Goal: Navigation & Orientation: Understand site structure

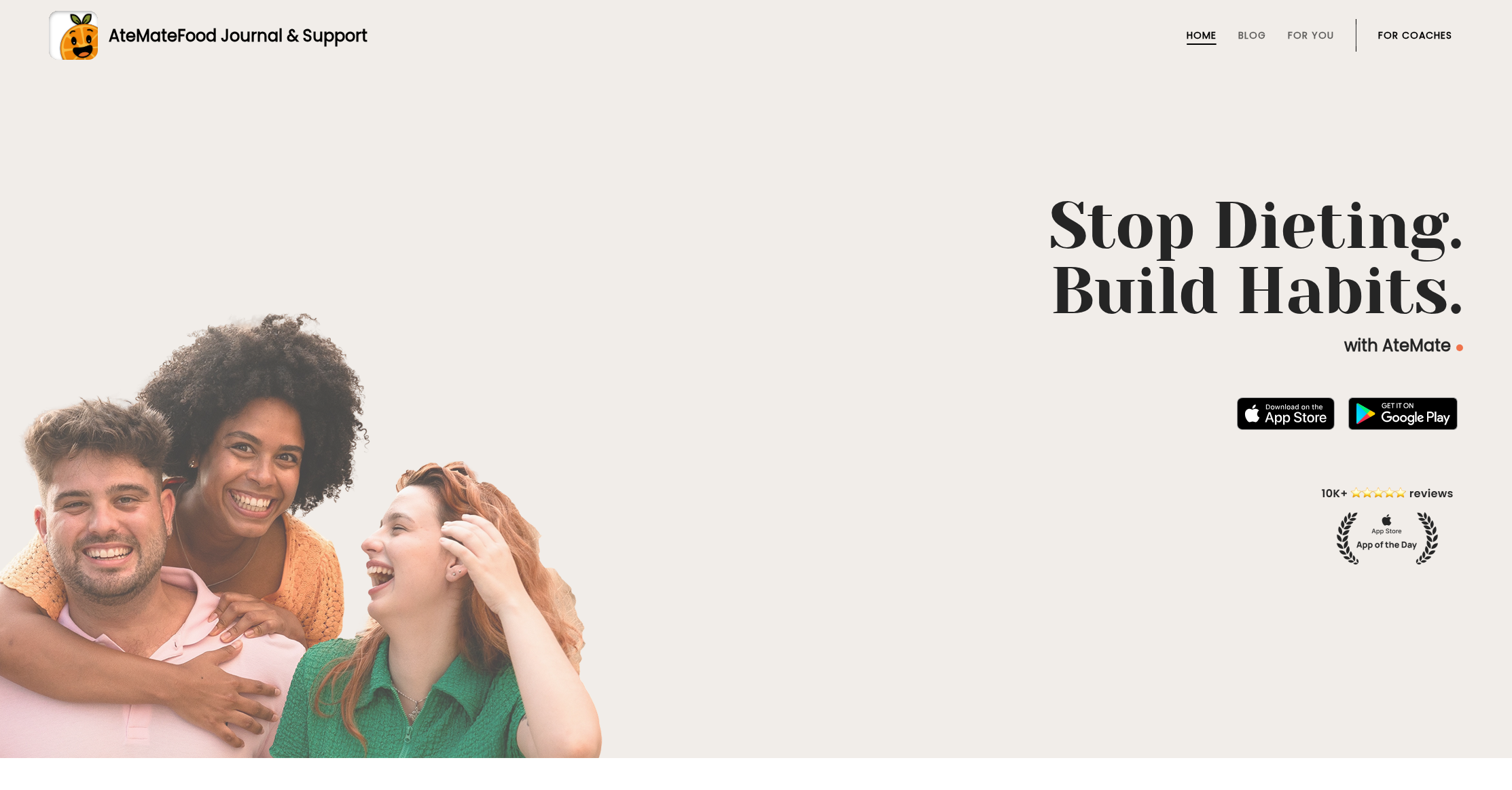
click at [1397, 33] on link "For Coaches" at bounding box center [1415, 35] width 74 height 11
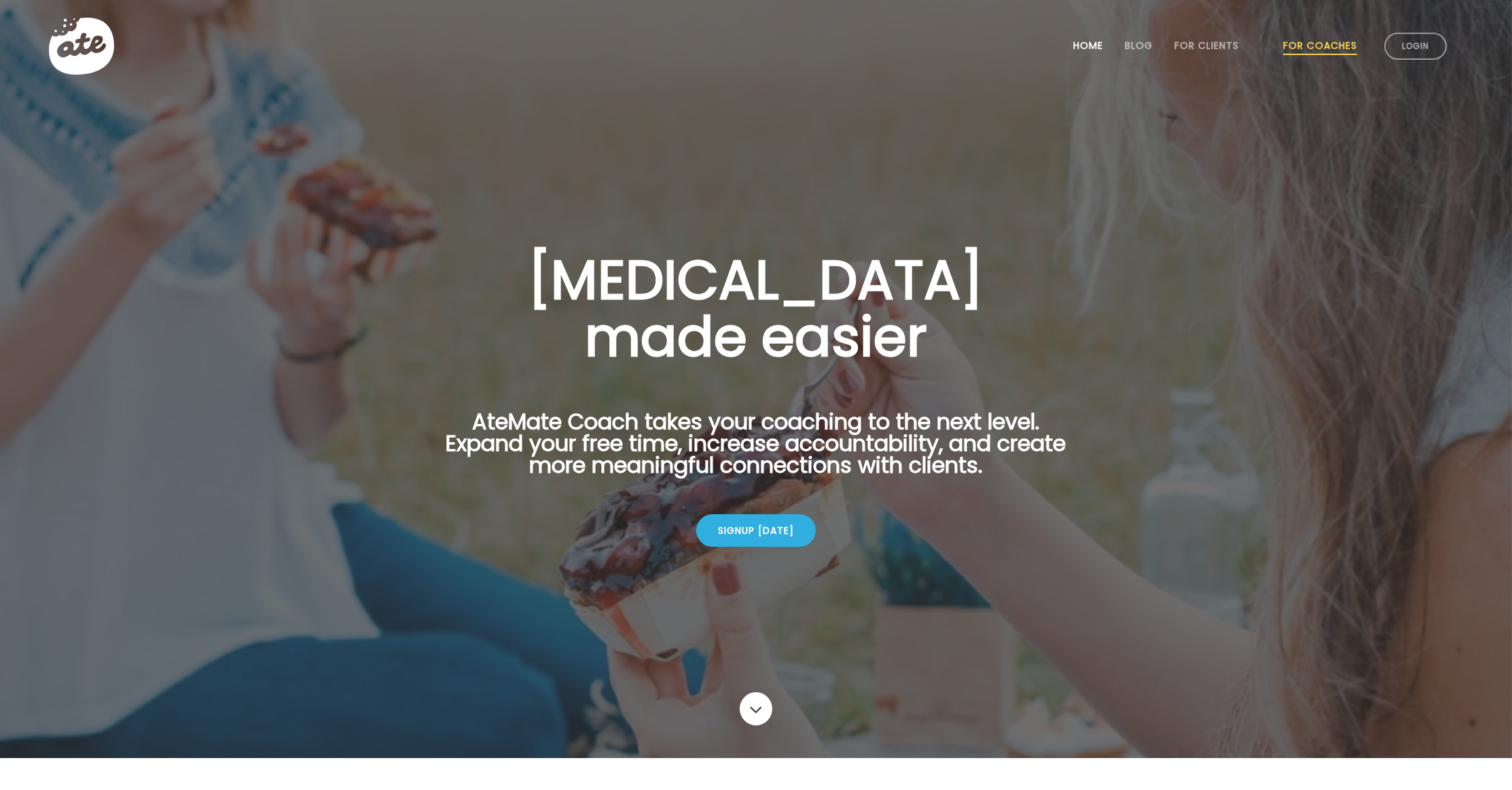
click at [1088, 45] on link "Home" at bounding box center [1088, 46] width 30 height 11
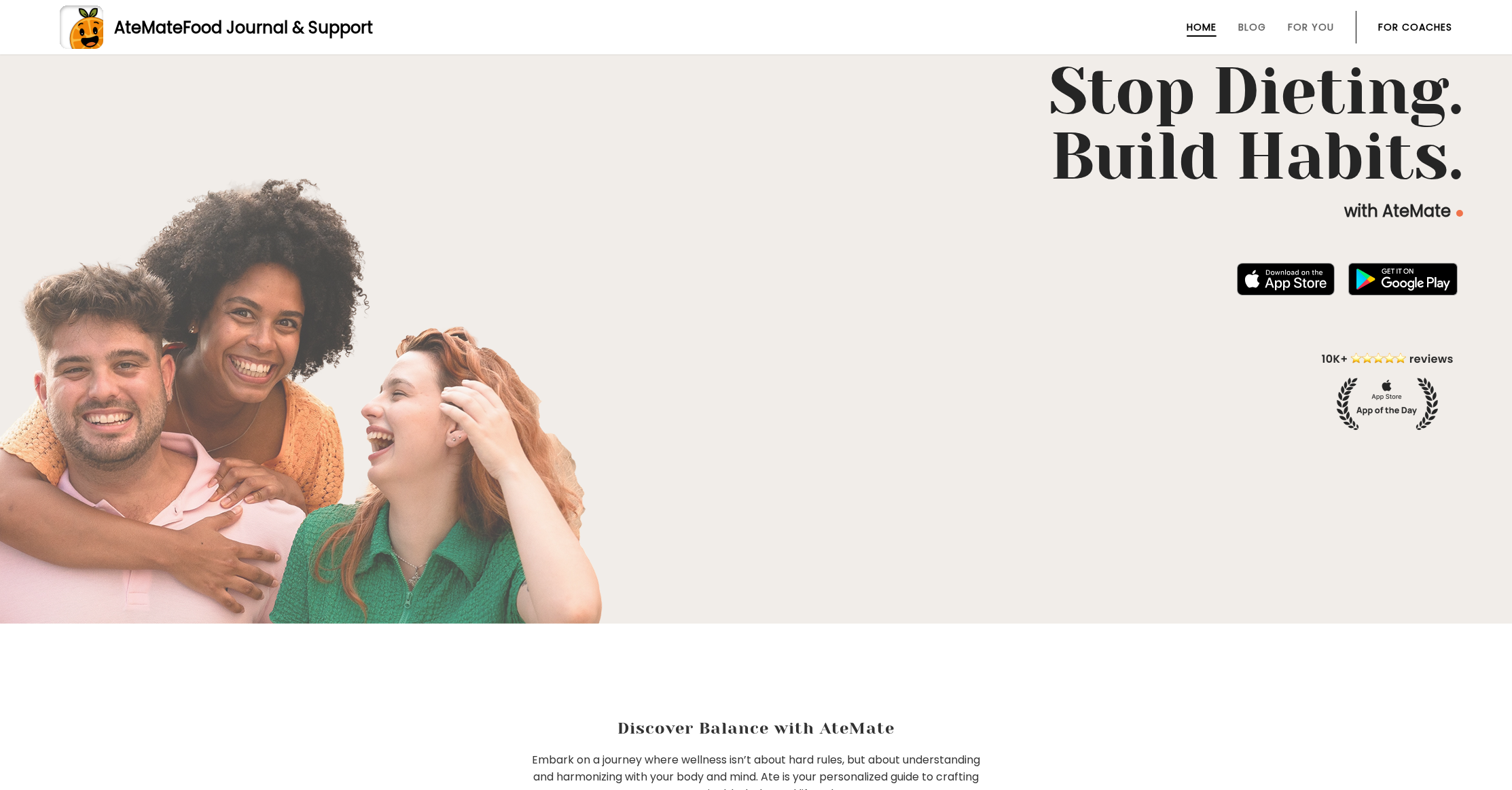
scroll to position [22, 0]
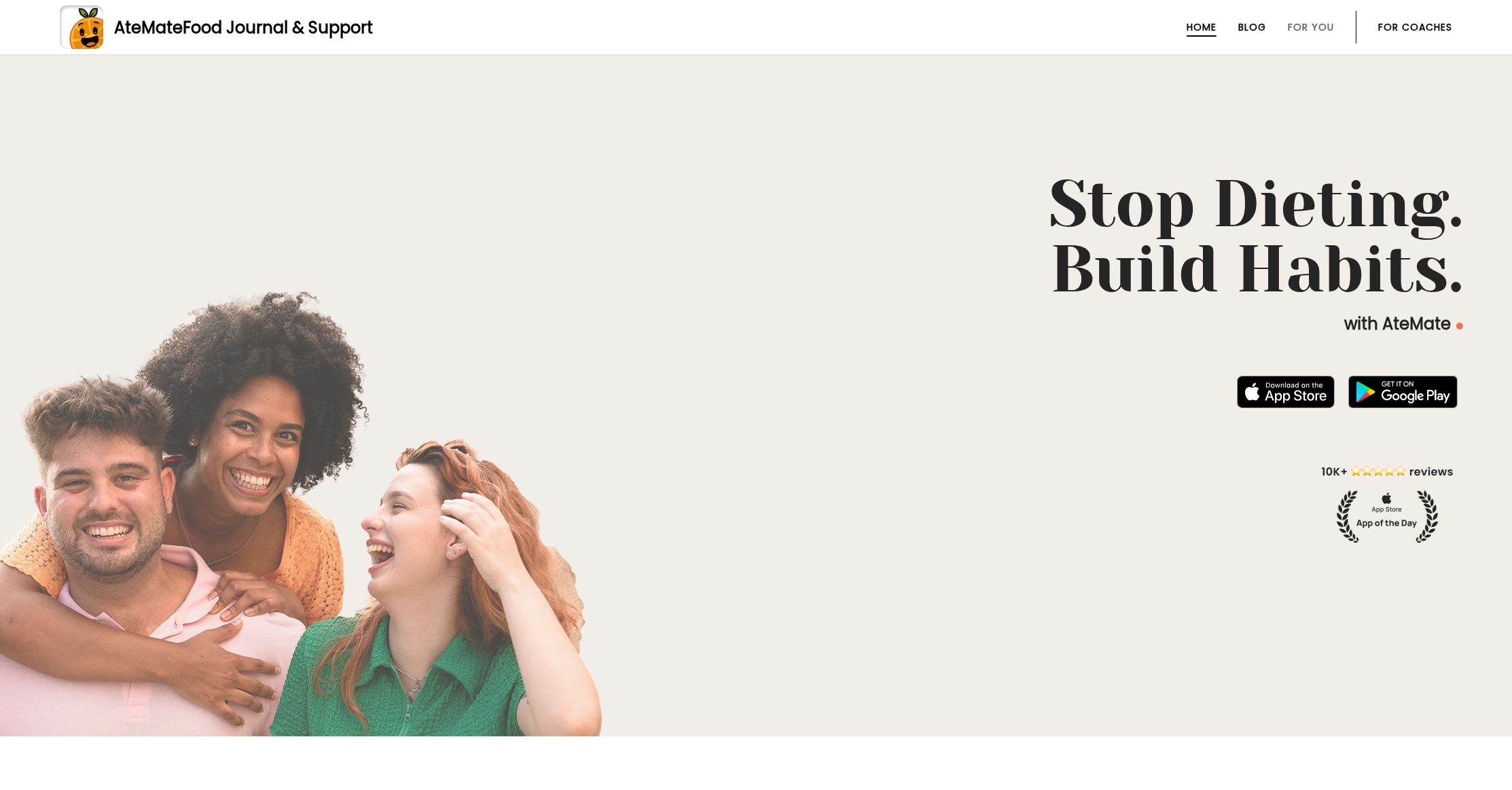
click at [1249, 26] on link "Blog" at bounding box center [1252, 27] width 28 height 11
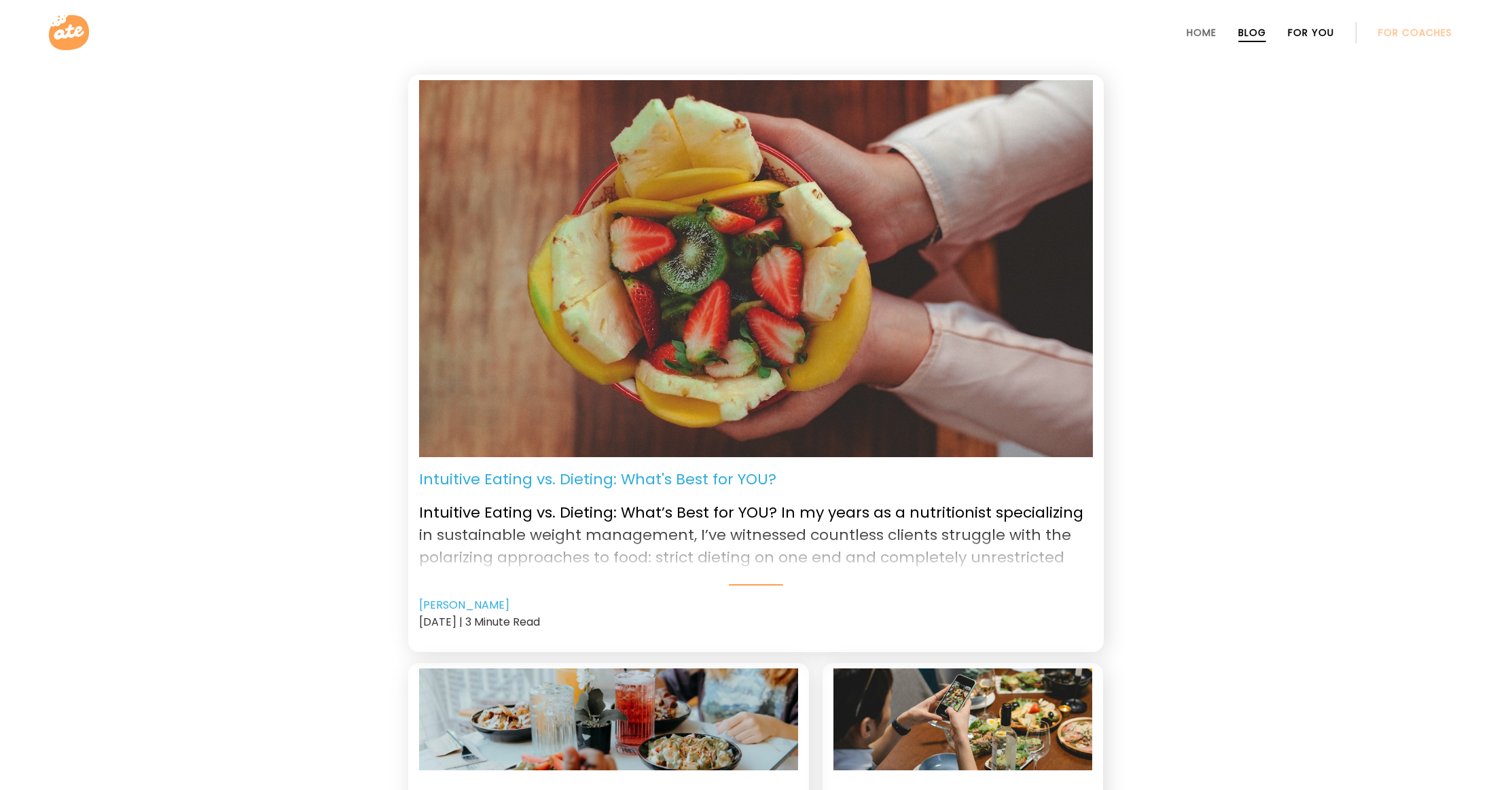
click at [1292, 30] on link "For You" at bounding box center [1311, 33] width 47 height 11
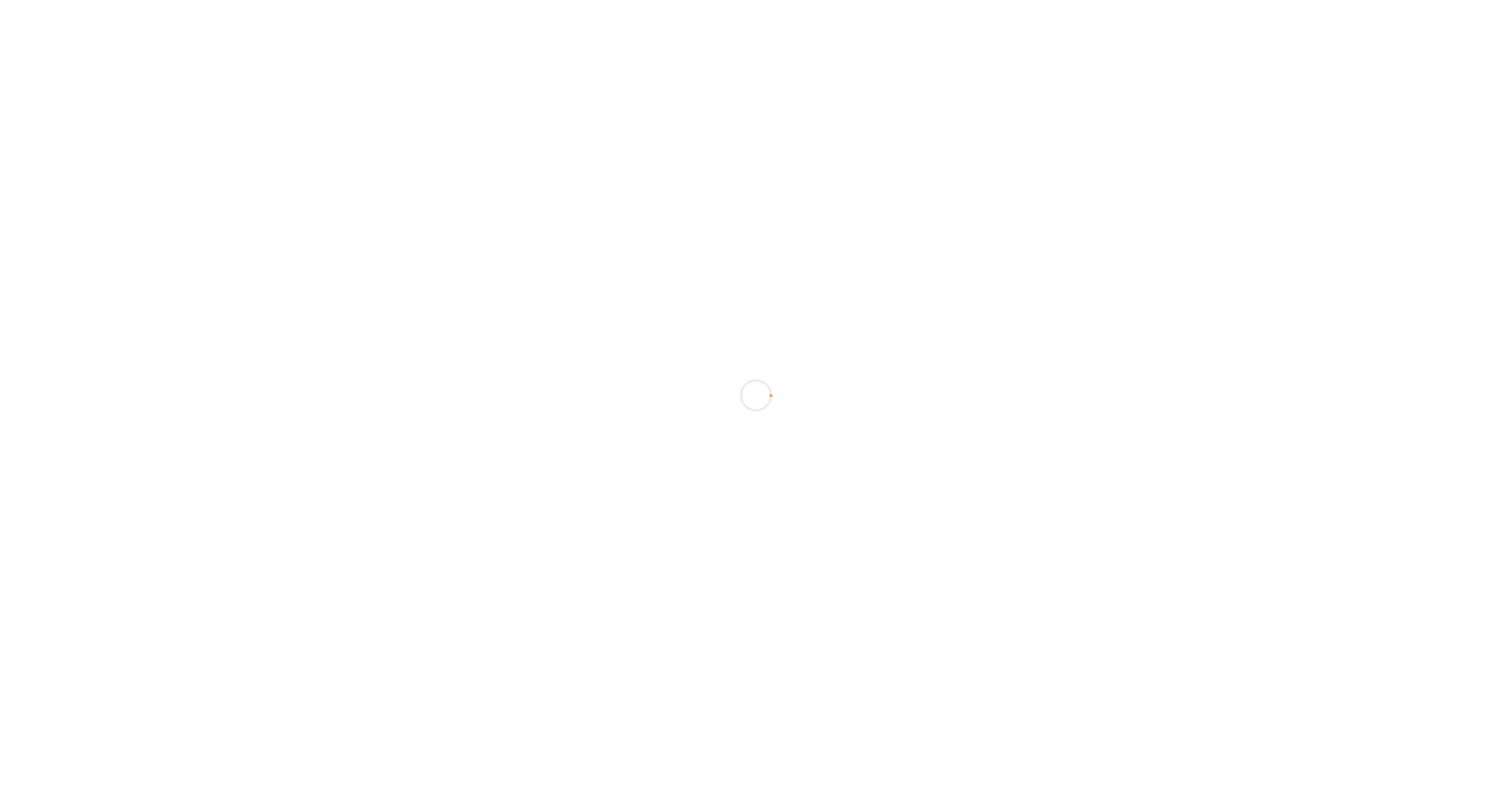
scroll to position [759, 0]
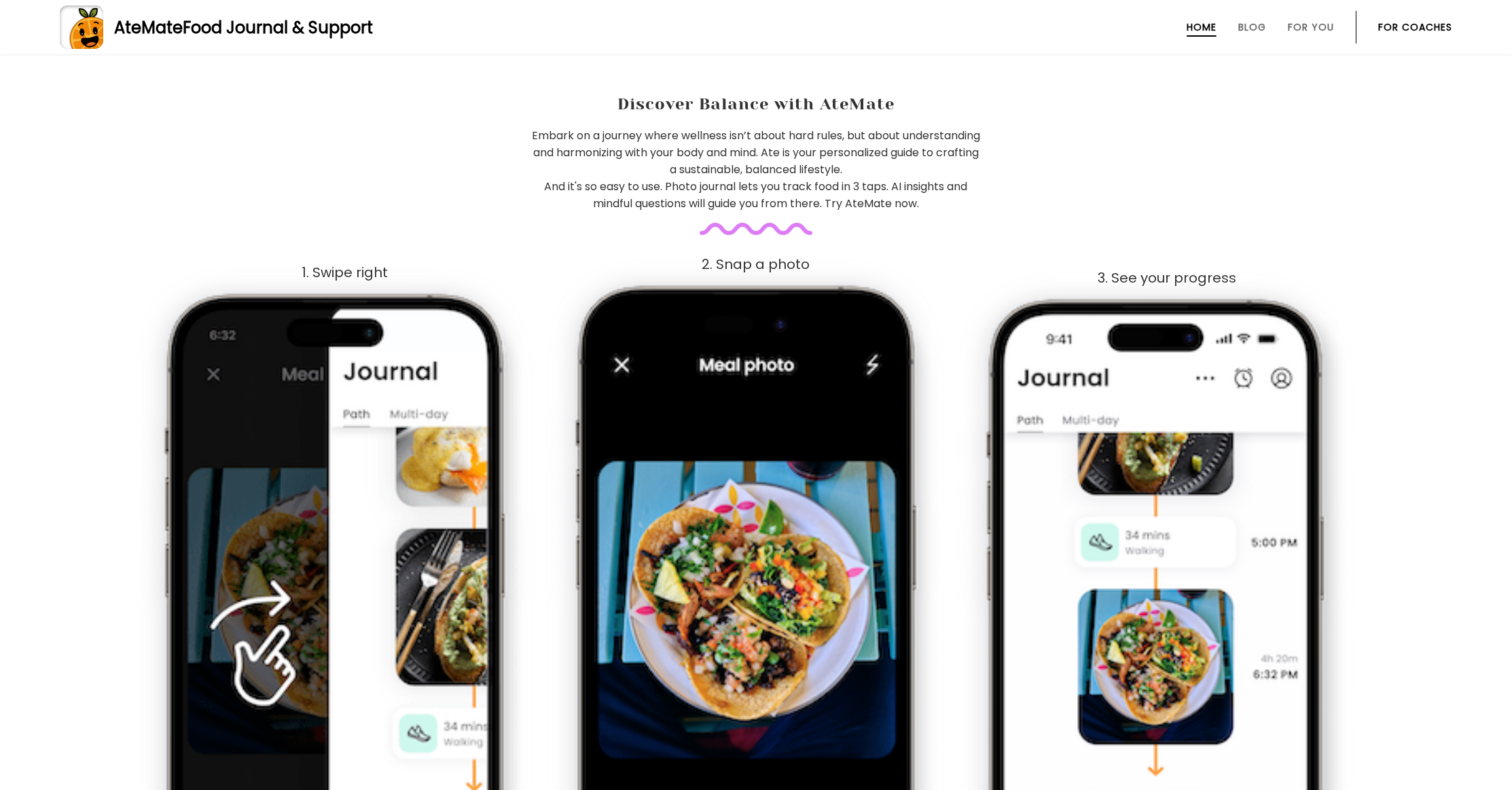
click at [1388, 25] on link "For Coaches" at bounding box center [1415, 27] width 74 height 11
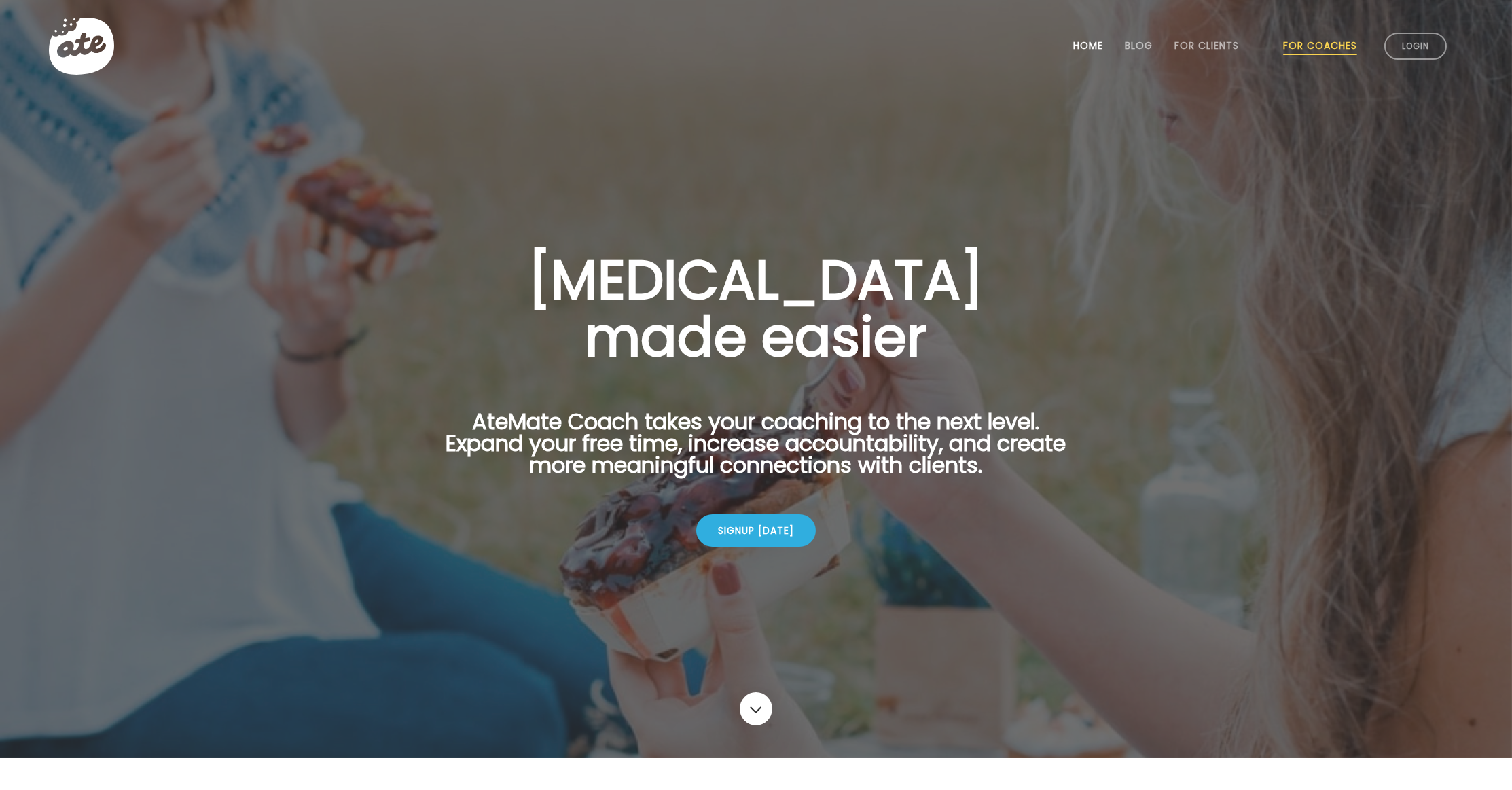
click at [1080, 49] on link "Home" at bounding box center [1088, 46] width 30 height 11
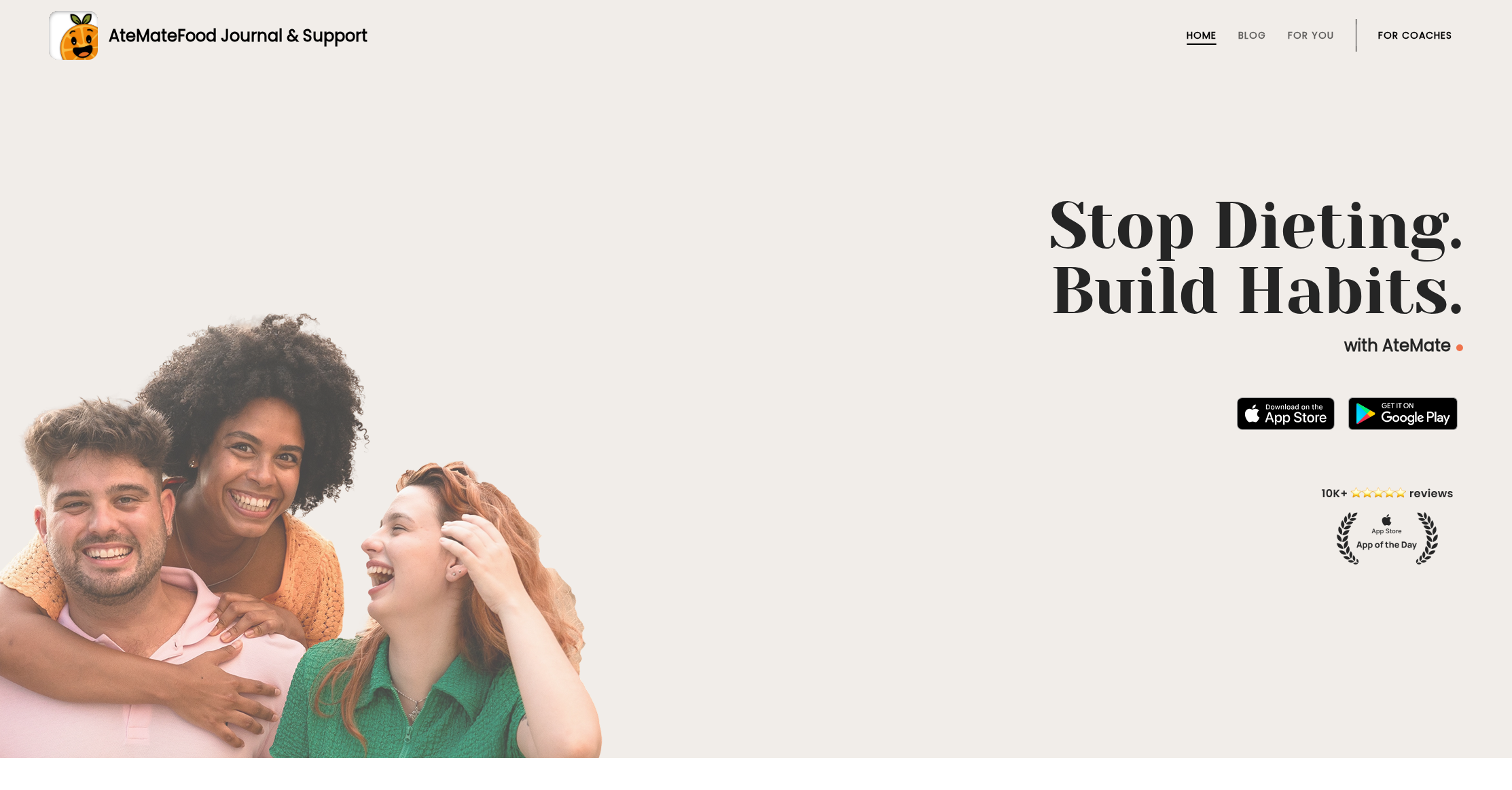
click at [1431, 31] on link "For Coaches" at bounding box center [1415, 35] width 74 height 11
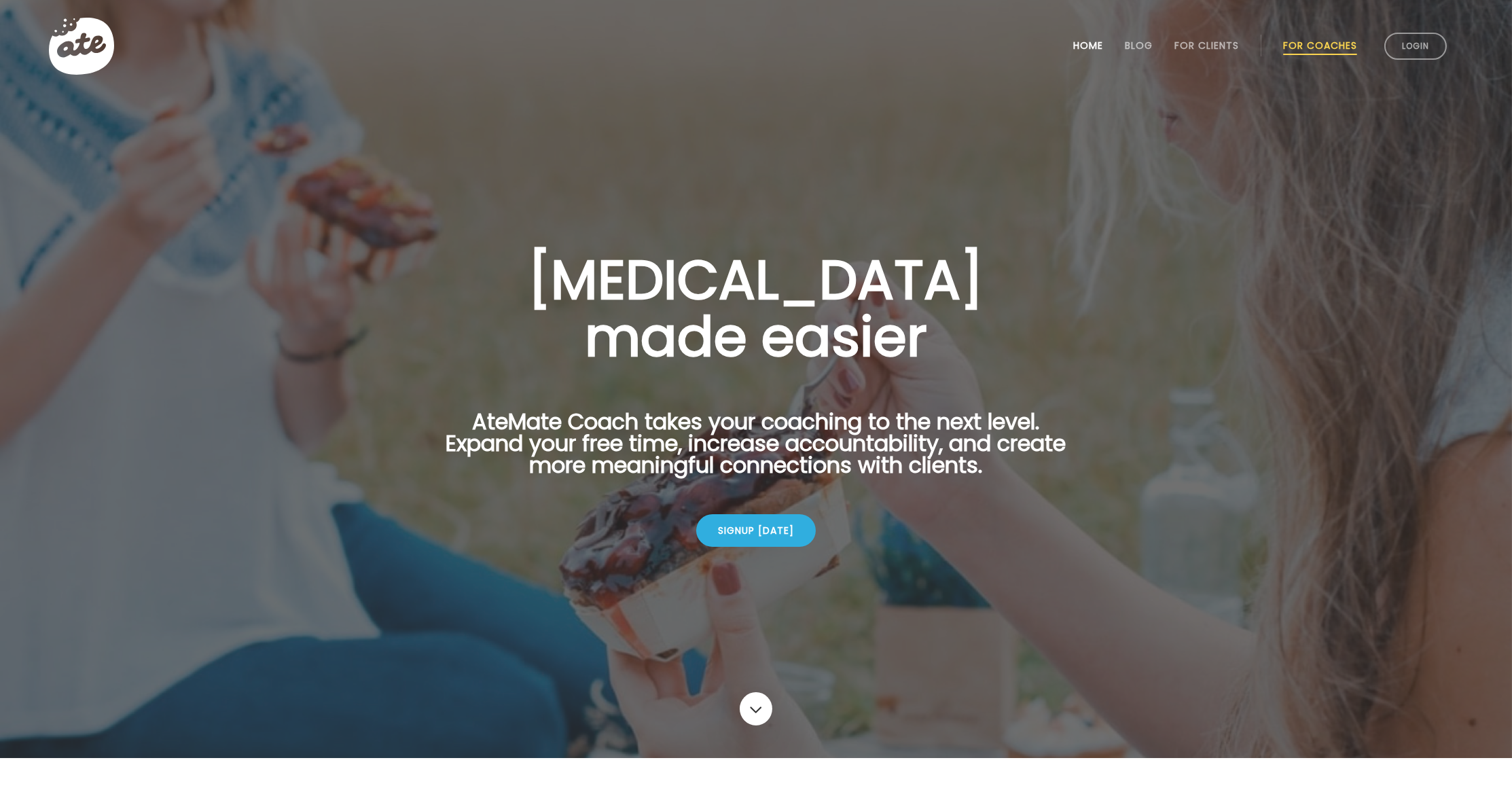
click at [1081, 42] on link "Home" at bounding box center [1088, 46] width 30 height 11
